Goal: Task Accomplishment & Management: Complete application form

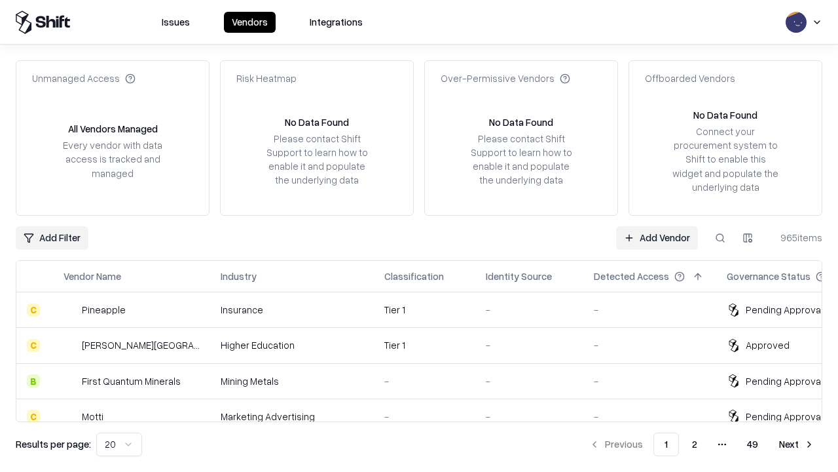
click at [657, 237] on link "Add Vendor" at bounding box center [657, 238] width 82 height 24
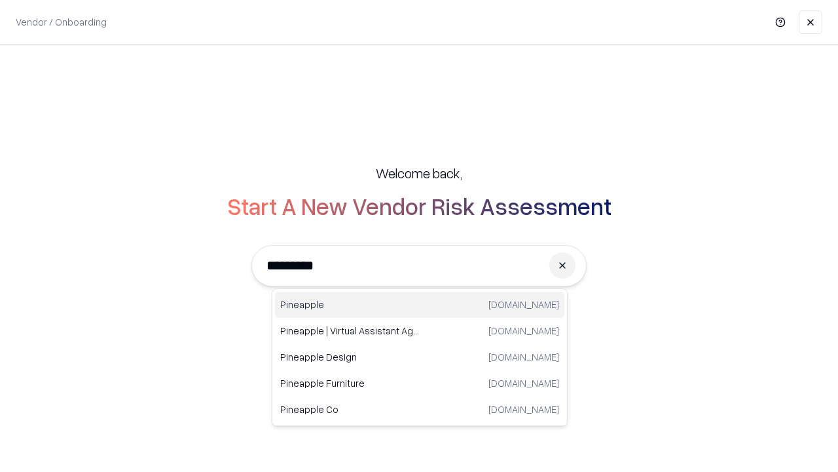
click at [420, 305] on div "Pineapple [DOMAIN_NAME]" at bounding box center [419, 304] width 289 height 26
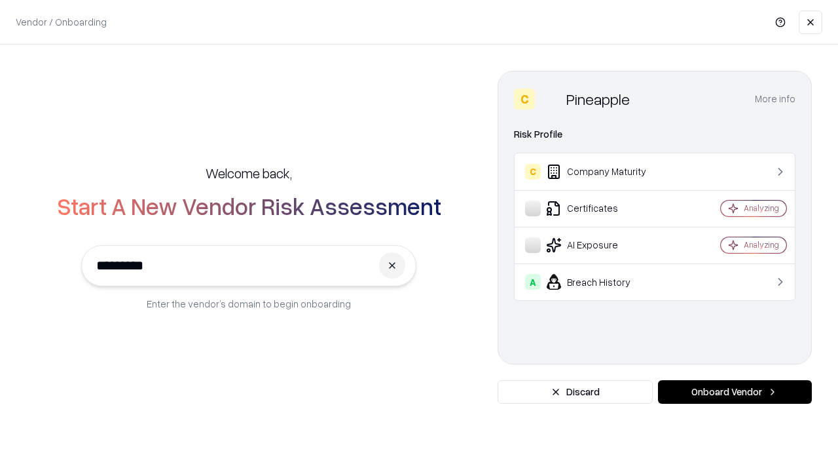
type input "*********"
click at [735, 392] on button "Onboard Vendor" at bounding box center [735, 392] width 154 height 24
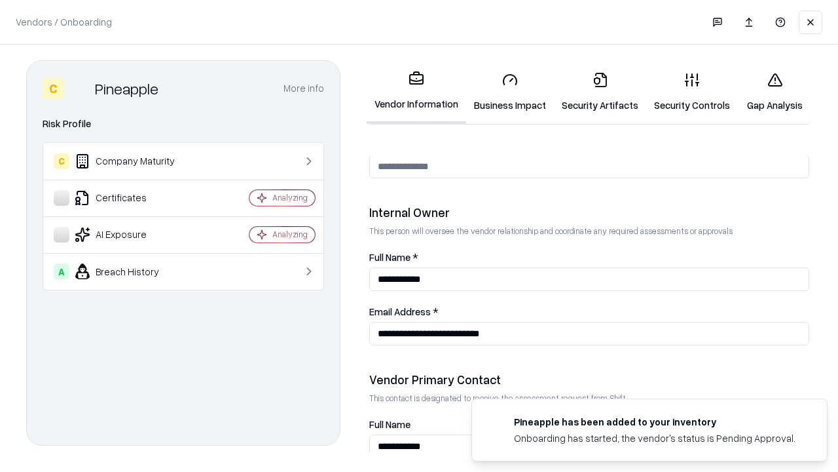
scroll to position [679, 0]
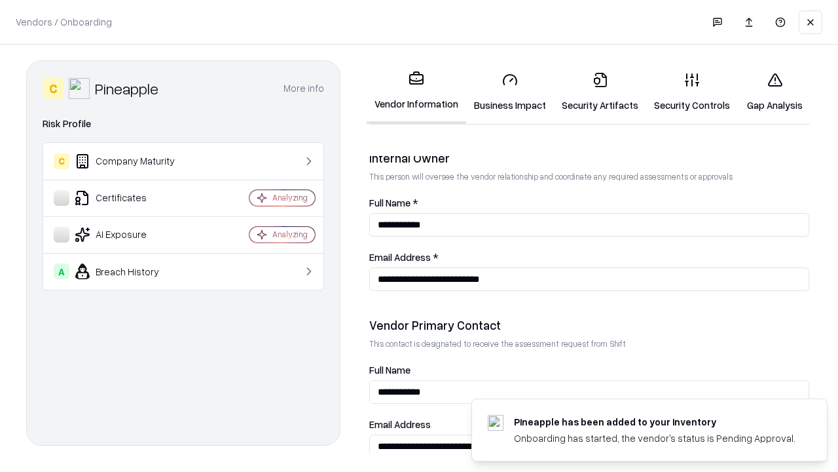
click at [600, 92] on link "Security Artifacts" at bounding box center [600, 92] width 92 height 61
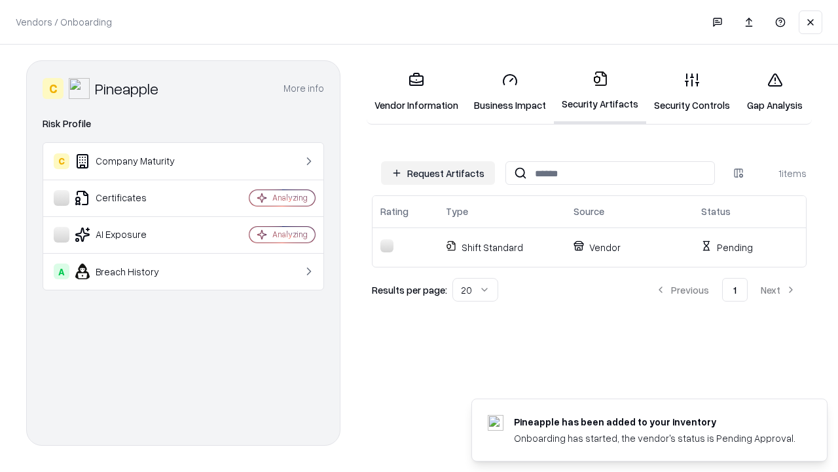
click at [438, 173] on button "Request Artifacts" at bounding box center [438, 173] width 114 height 24
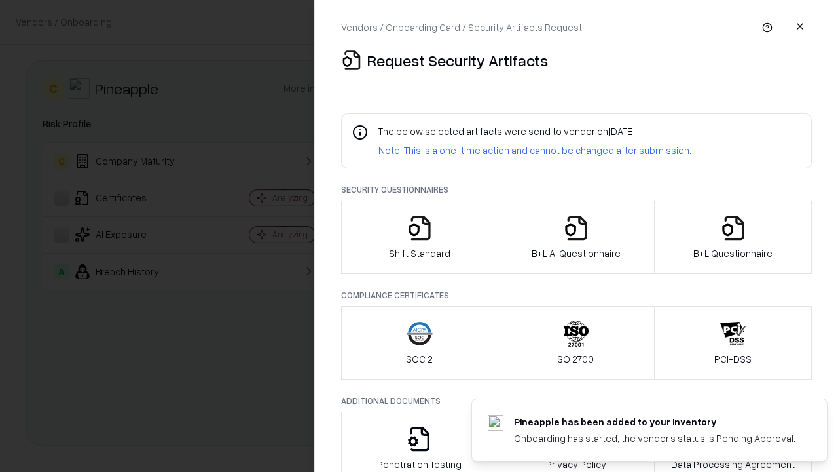
click at [733, 237] on icon "button" at bounding box center [733, 228] width 26 height 26
click at [576, 237] on icon "button" at bounding box center [576, 228] width 26 height 26
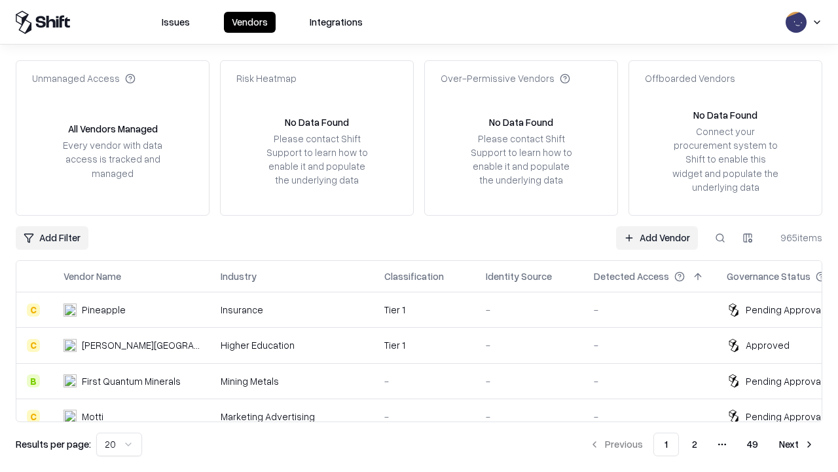
click at [657, 237] on link "Add Vendor" at bounding box center [657, 238] width 82 height 24
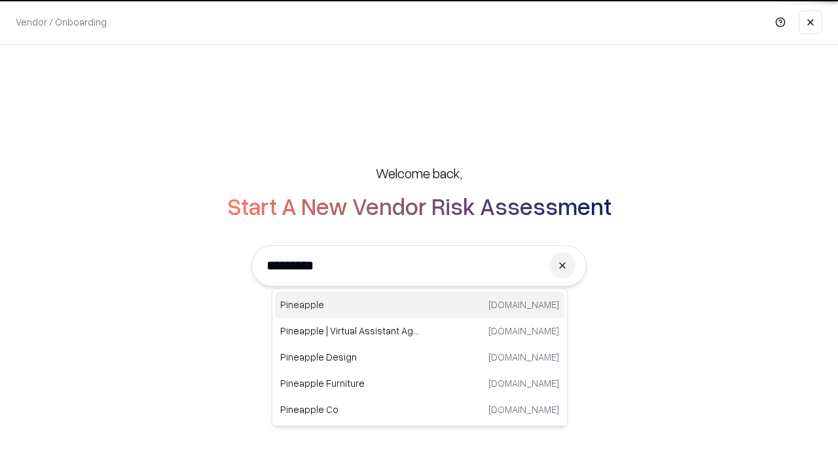
click at [420, 305] on div "Pineapple [DOMAIN_NAME]" at bounding box center [419, 304] width 289 height 26
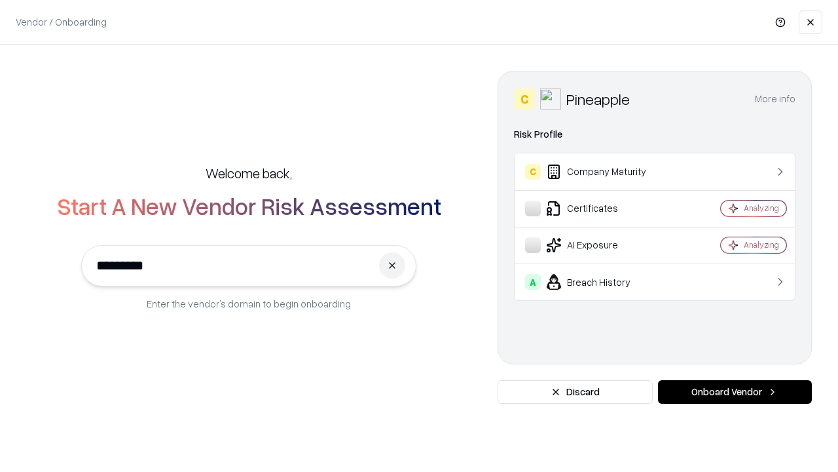
type input "*********"
click at [735, 392] on button "Onboard Vendor" at bounding box center [735, 392] width 154 height 24
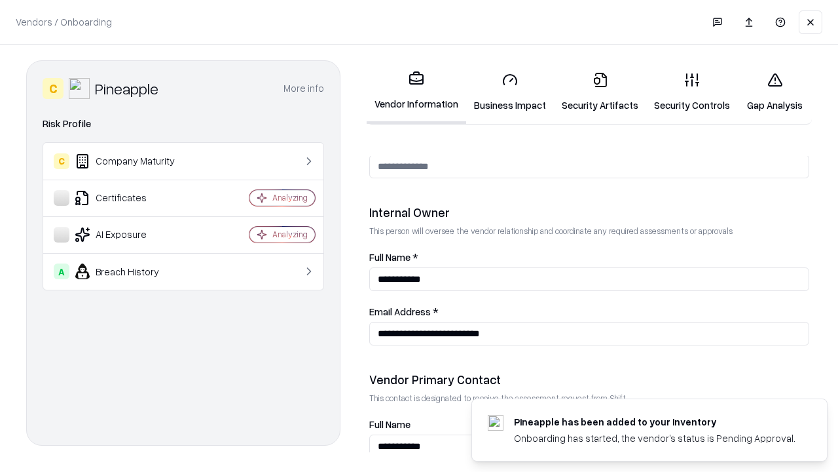
scroll to position [679, 0]
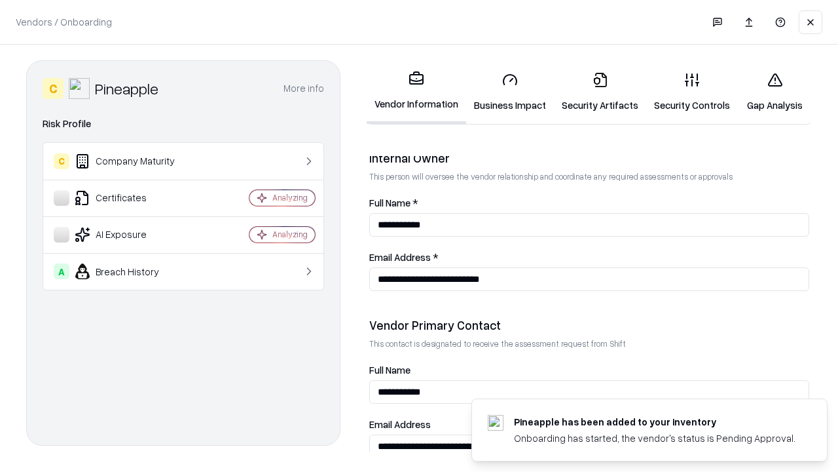
click at [775, 92] on link "Gap Analysis" at bounding box center [775, 92] width 74 height 61
